Goal: Answer question/provide support: Share knowledge or assist other users

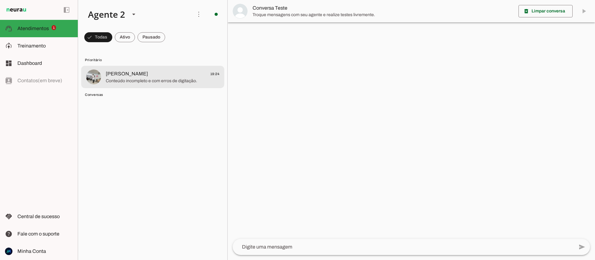
click at [126, 80] on span "Conteúdo incompleto e com erros de digitação." at bounding box center [162, 81] width 113 height 6
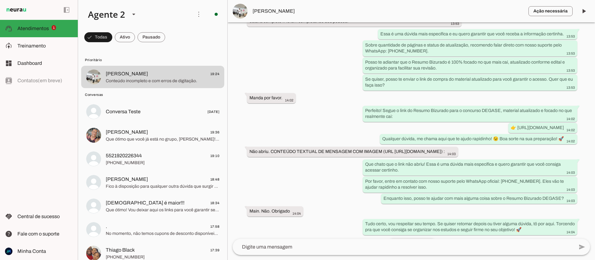
scroll to position [560, 0]
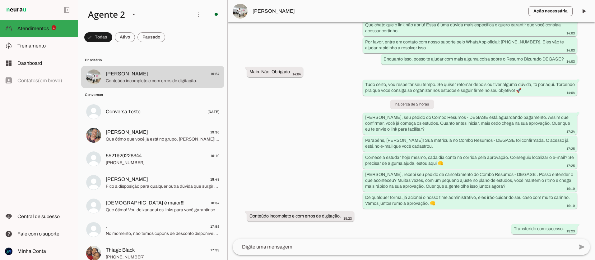
click at [275, 12] on span "[PERSON_NAME]" at bounding box center [387, 10] width 271 height 7
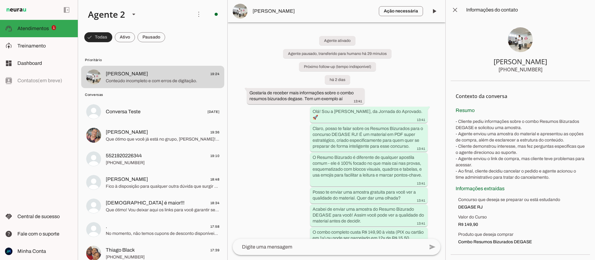
click at [100, 37] on span at bounding box center [98, 37] width 28 height 15
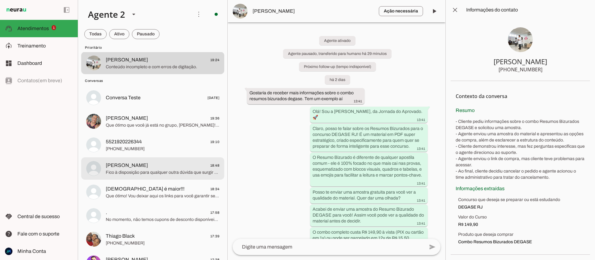
scroll to position [15, 0]
click at [144, 73] on md-item "[PERSON_NAME] 18:48 Fico à disposição para qualquer outra dúvida que surgir enq…" at bounding box center [152, 62] width 143 height 22
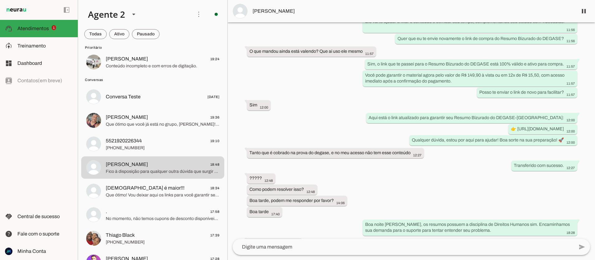
scroll to position [617, 0]
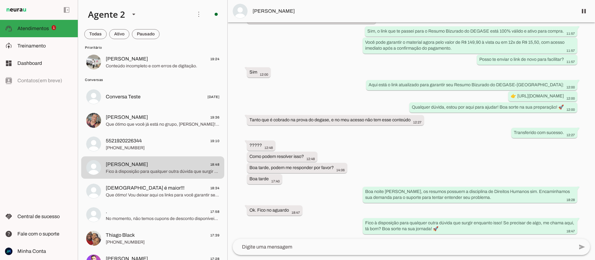
click at [270, 10] on span "[PERSON_NAME]" at bounding box center [412, 10] width 320 height 7
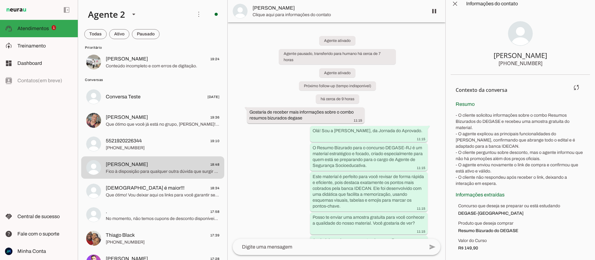
scroll to position [7, 0]
drag, startPoint x: 497, startPoint y: 61, endPoint x: 538, endPoint y: 62, distance: 41.4
click at [538, 62] on section "[PERSON_NAME] [PHONE_NUMBER]" at bounding box center [519, 43] width 139 height 61
drag, startPoint x: 543, startPoint y: 62, endPoint x: 515, endPoint y: 62, distance: 28.0
click at [515, 62] on section "[PERSON_NAME] [PHONE_NUMBER]" at bounding box center [519, 43] width 139 height 61
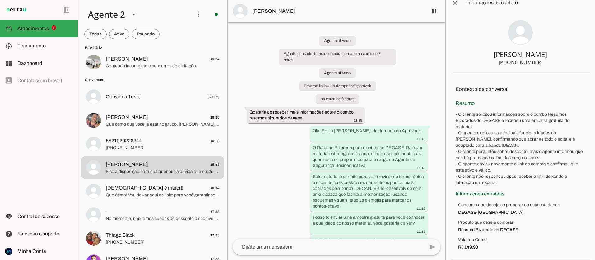
click at [514, 63] on div "[PHONE_NUMBER]" at bounding box center [520, 62] width 44 height 7
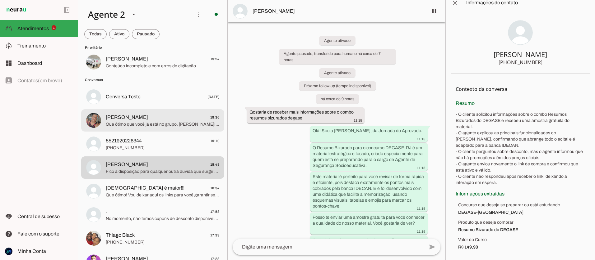
click at [140, 119] on span "[PERSON_NAME]" at bounding box center [127, 117] width 42 height 7
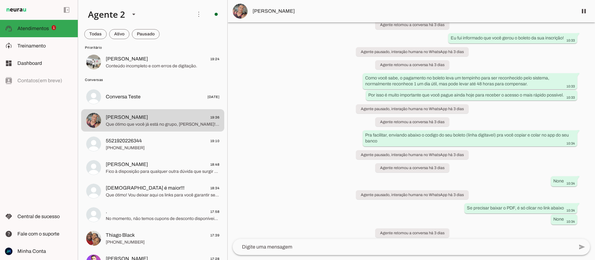
scroll to position [877, 0]
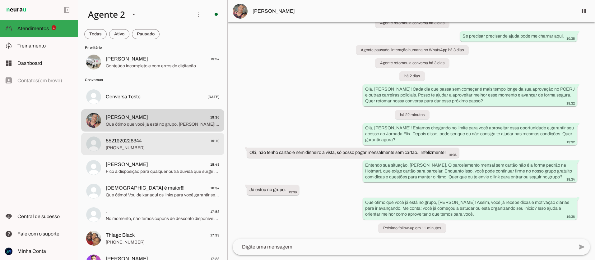
click at [121, 146] on span "[PHONE_NUMBER]" at bounding box center [162, 148] width 113 height 6
